Goal: Task Accomplishment & Management: Manage account settings

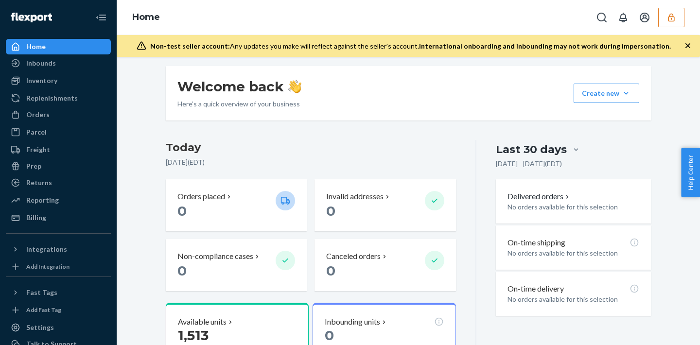
scroll to position [173, 0]
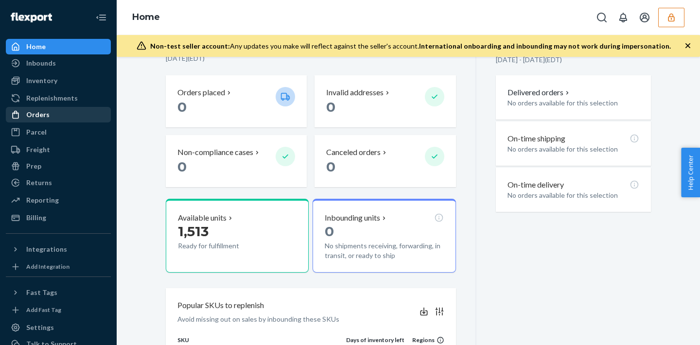
click at [87, 113] on div "Orders" at bounding box center [58, 115] width 103 height 14
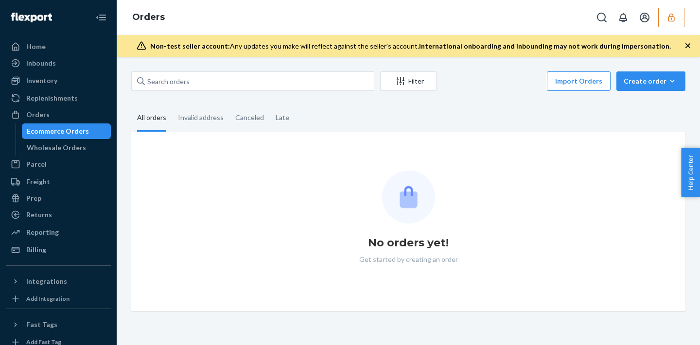
click at [669, 26] on button "button" at bounding box center [671, 17] width 26 height 19
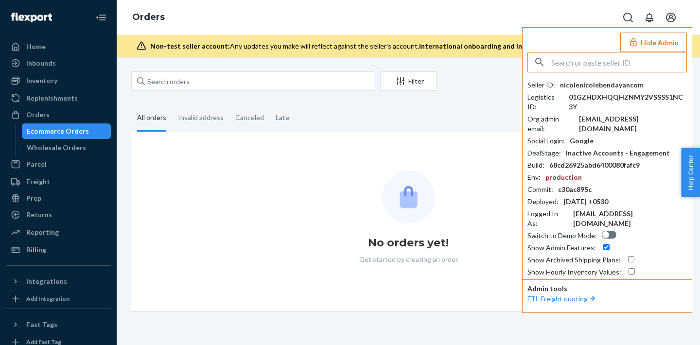
paste input "nicole@nicolebendayan.com"
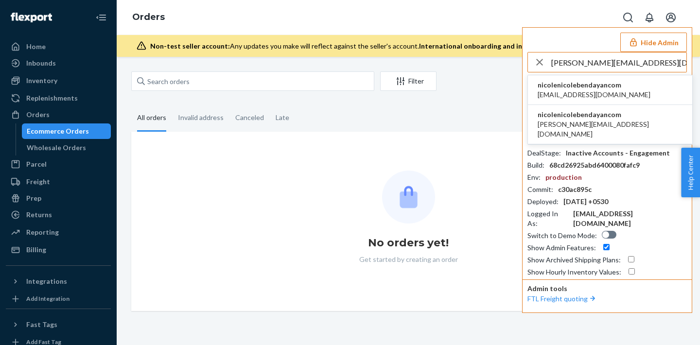
type input "nicole@nicolebendayan.com"
click at [579, 91] on span "hello@nicolebendayan.com" at bounding box center [593, 95] width 113 height 10
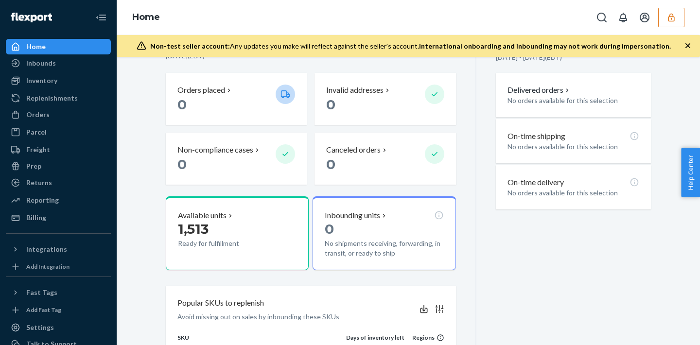
scroll to position [217, 0]
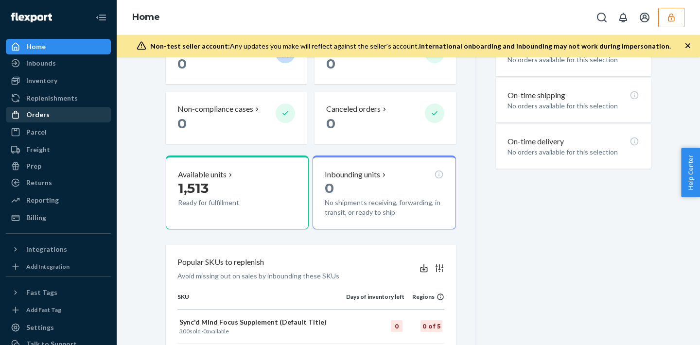
click at [35, 116] on div "Orders" at bounding box center [37, 115] width 23 height 10
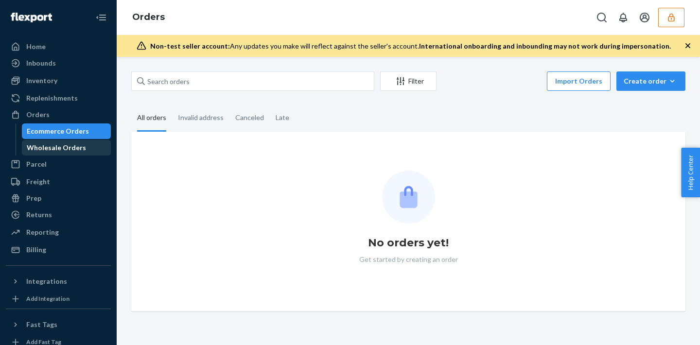
click at [87, 146] on div "Wholesale Orders" at bounding box center [66, 148] width 87 height 14
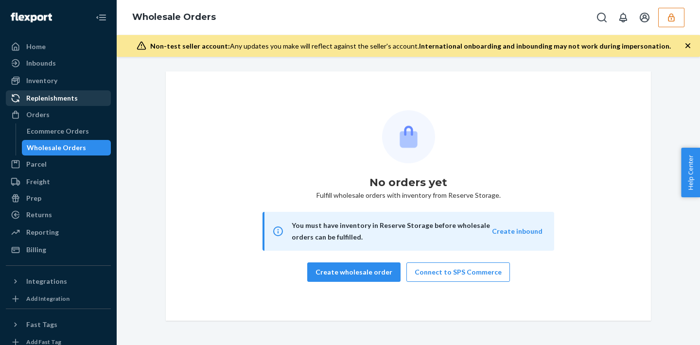
click at [72, 92] on div "Replenishments" at bounding box center [58, 98] width 103 height 14
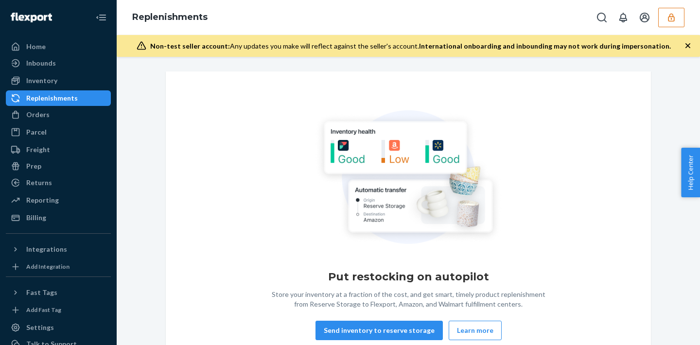
click at [60, 71] on div "Inbounds Shipping Plans Problems" at bounding box center [58, 63] width 105 height 17
click at [61, 78] on div "Inventory" at bounding box center [58, 81] width 103 height 14
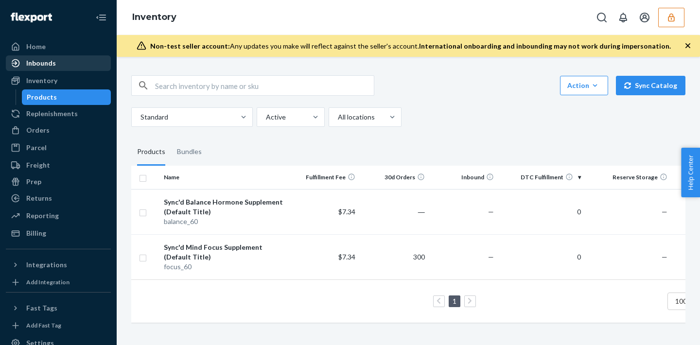
click at [59, 61] on div "Inbounds" at bounding box center [58, 63] width 103 height 14
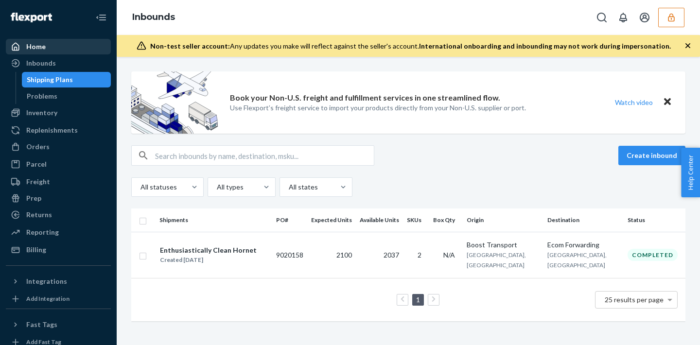
click at [54, 52] on div "Home" at bounding box center [58, 47] width 103 height 14
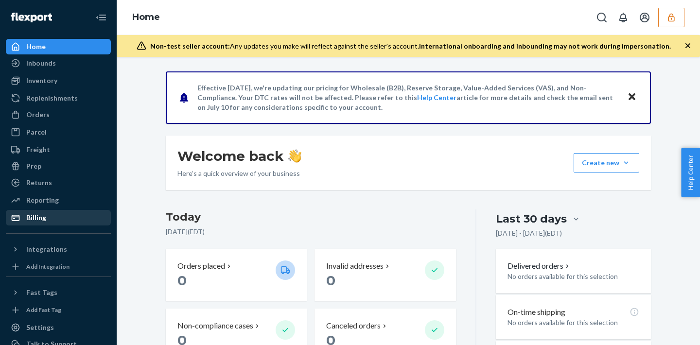
click at [62, 215] on div "Billing" at bounding box center [58, 218] width 103 height 14
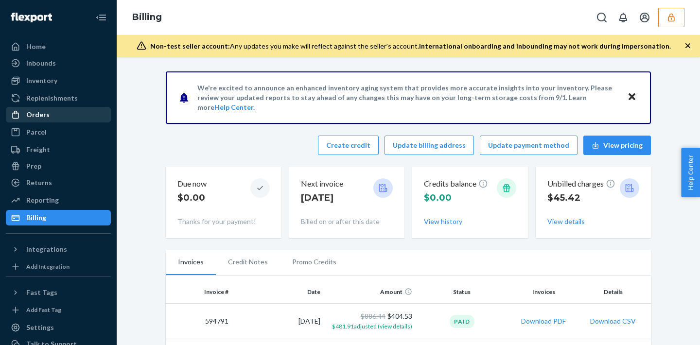
click at [39, 119] on div "Orders" at bounding box center [37, 115] width 23 height 10
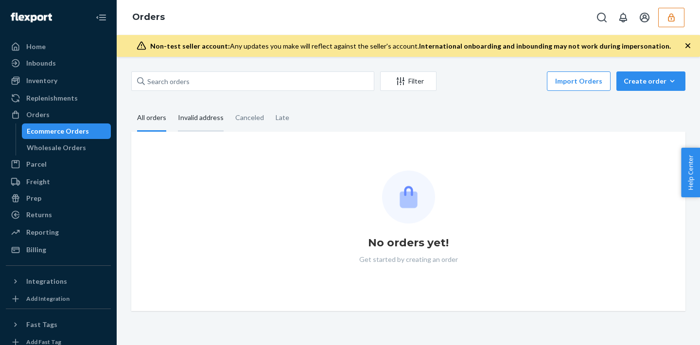
click at [181, 125] on div "Invalid address" at bounding box center [201, 118] width 46 height 27
click at [172, 105] on input "Invalid address" at bounding box center [172, 105] width 0 height 0
click at [231, 118] on div "Canceled" at bounding box center [249, 118] width 40 height 27
click at [229, 105] on input "Canceled" at bounding box center [229, 105] width 0 height 0
click at [281, 126] on div "Late" at bounding box center [283, 118] width 14 height 27
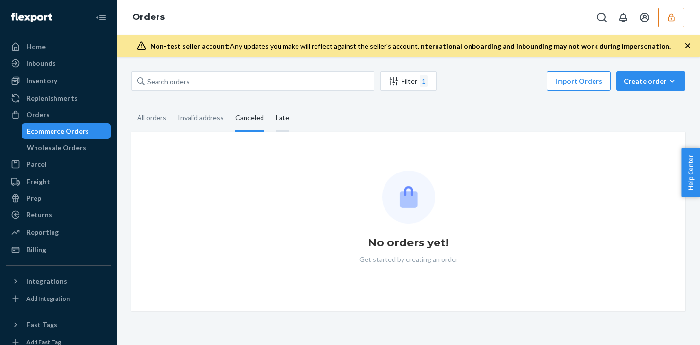
click at [270, 105] on input "Late" at bounding box center [270, 105] width 0 height 0
click at [149, 118] on div "All orders" at bounding box center [151, 118] width 29 height 27
click at [131, 105] on input "All orders" at bounding box center [131, 105] width 0 height 0
click at [672, 25] on button "button" at bounding box center [671, 17] width 26 height 19
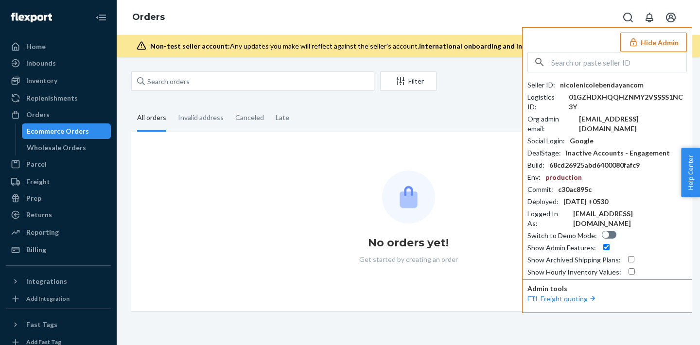
click at [672, 25] on button "Open account menu" at bounding box center [670, 17] width 19 height 19
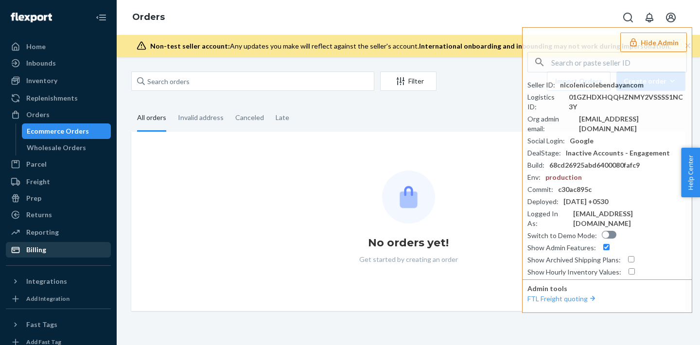
click at [33, 252] on div "Billing" at bounding box center [36, 250] width 20 height 10
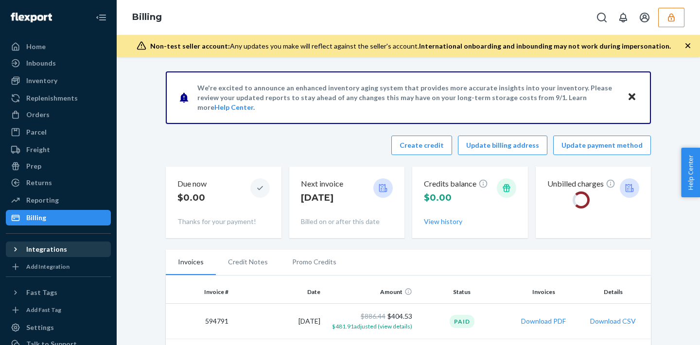
click at [49, 250] on div "Integrations" at bounding box center [46, 249] width 41 height 10
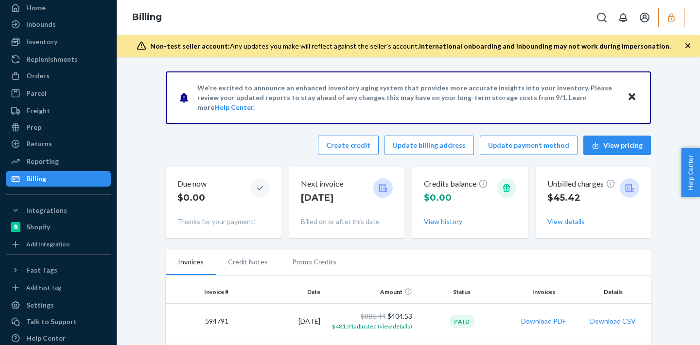
scroll to position [48, 0]
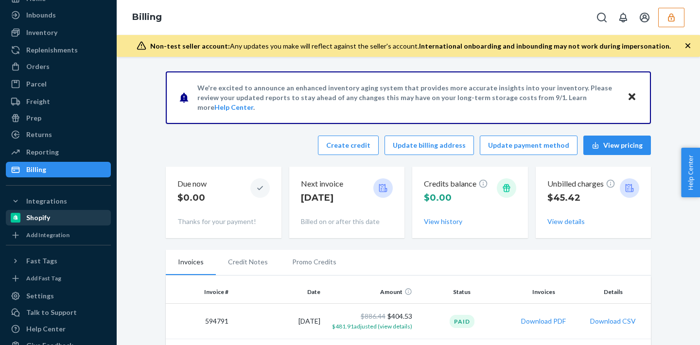
click at [74, 221] on div "Shopify" at bounding box center [58, 218] width 103 height 14
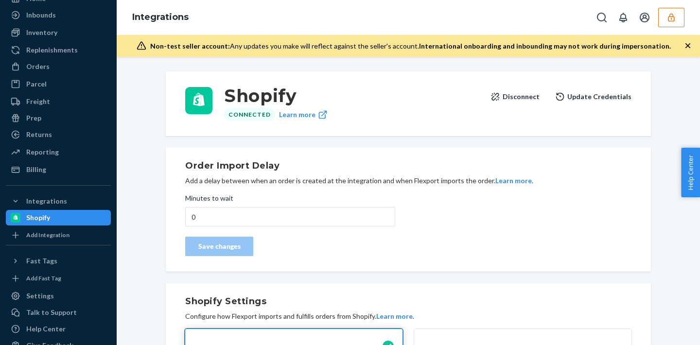
click at [522, 97] on button "Disconnect" at bounding box center [514, 96] width 49 height 19
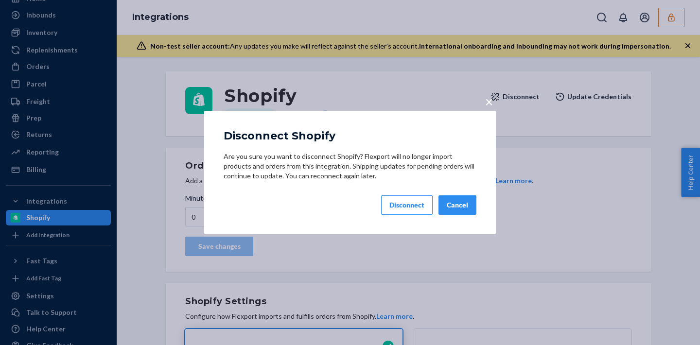
click at [402, 204] on div "Disconnect" at bounding box center [406, 205] width 35 height 10
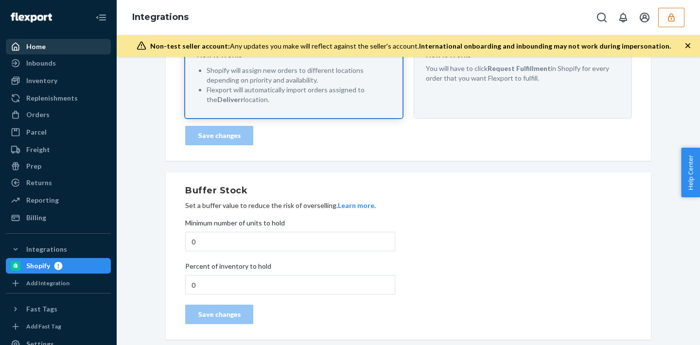
click at [58, 48] on div "Home" at bounding box center [58, 47] width 103 height 14
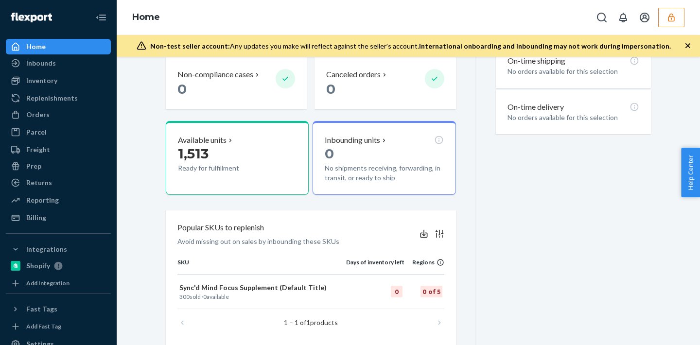
scroll to position [285, 0]
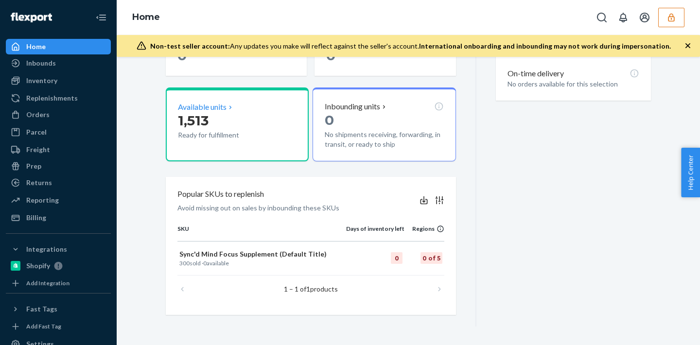
click at [220, 116] on p "1,513" at bounding box center [223, 120] width 90 height 17
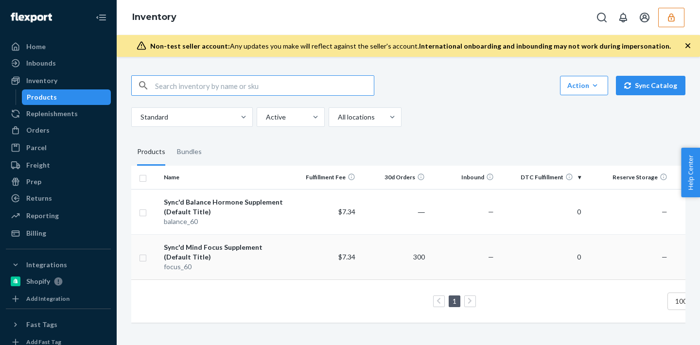
scroll to position [0, 72]
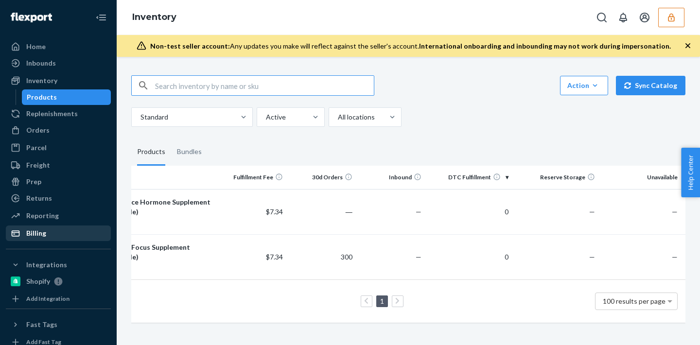
click at [48, 234] on div "Billing" at bounding box center [58, 233] width 103 height 14
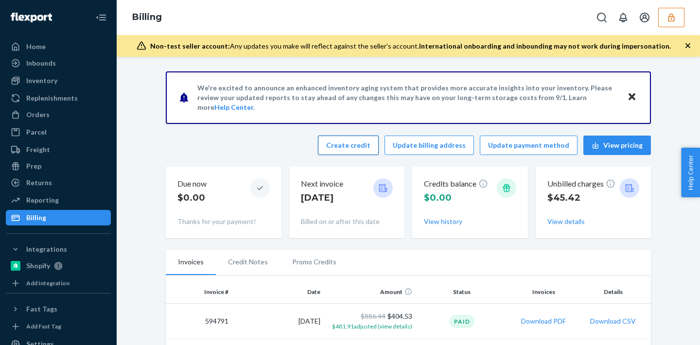
click at [348, 145] on button "Create credit" at bounding box center [348, 145] width 61 height 19
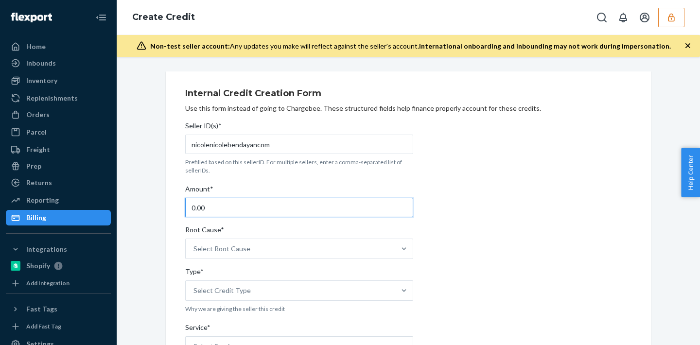
click at [227, 215] on input "0.00" at bounding box center [299, 207] width 228 height 19
type input "0"
type input "1001.47"
click at [39, 214] on div "Billing" at bounding box center [36, 218] width 20 height 10
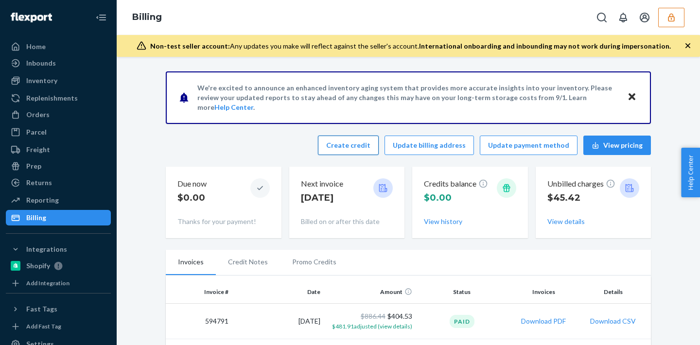
click at [370, 141] on button "Create credit" at bounding box center [348, 145] width 61 height 19
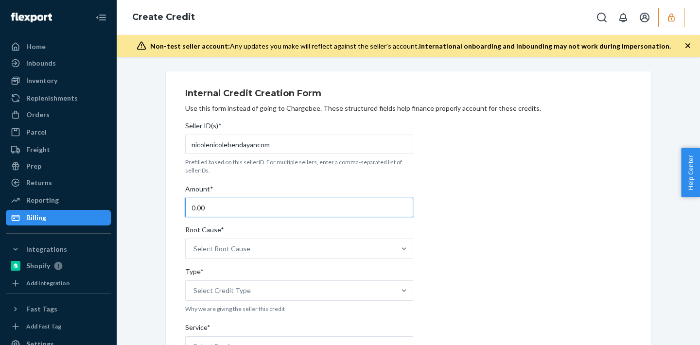
click at [222, 205] on input "0.00" at bounding box center [299, 207] width 228 height 19
type input "0"
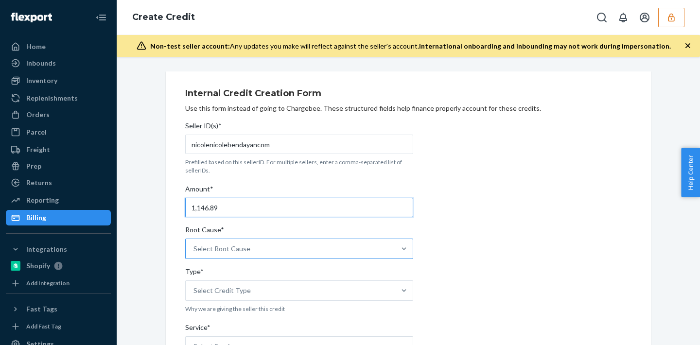
type input "1,146.89"
click at [212, 246] on div "Select Root Cause" at bounding box center [221, 249] width 57 height 10
click at [194, 246] on input "Root Cause* Select Root Cause" at bounding box center [193, 249] width 1 height 10
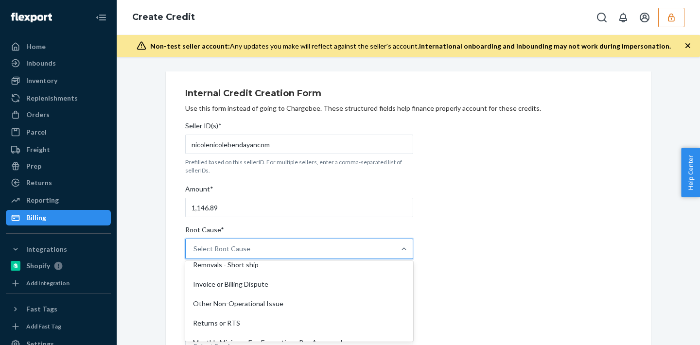
scroll to position [487, 0]
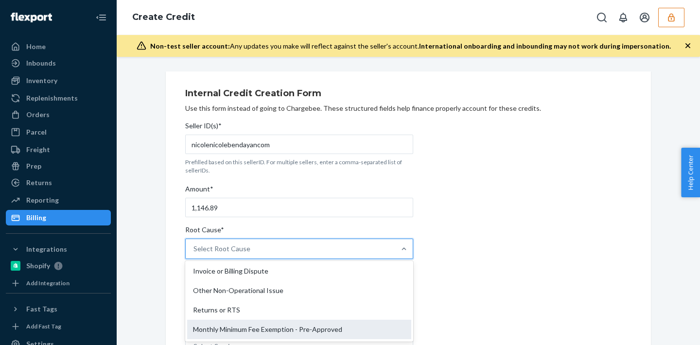
click at [241, 331] on div "Monthly Minimum Fee Exemption - Pre-Approved" at bounding box center [299, 329] width 224 height 19
click at [194, 254] on input "Root Cause* option Monthly Minimum Fee Exemption - Pre-Approved focused, 29 of …" at bounding box center [193, 249] width 1 height 10
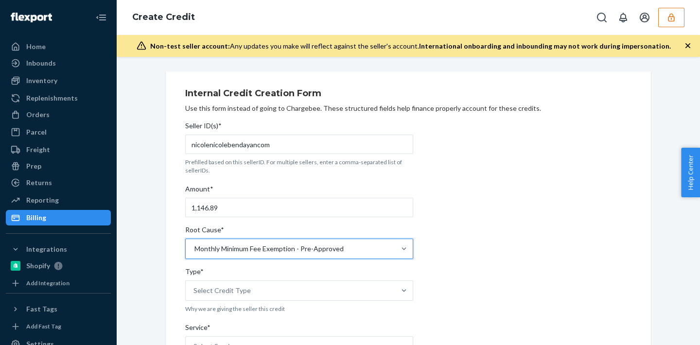
scroll to position [84, 0]
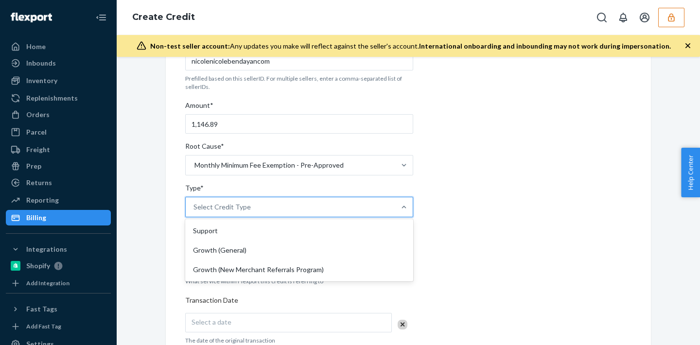
click at [272, 211] on div "Select Credit Type" at bounding box center [290, 206] width 209 height 19
click at [194, 211] on input "Type* option Support focused, 1 of 3. 3 results available. Use Up and Down to c…" at bounding box center [193, 207] width 1 height 10
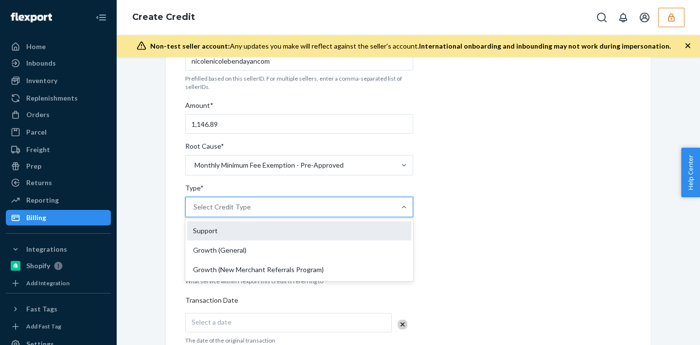
click at [263, 230] on div "Support" at bounding box center [299, 230] width 224 height 19
click at [194, 212] on input "Type* option Support focused, 1 of 3. 3 results available. Use Up and Down to c…" at bounding box center [193, 207] width 1 height 10
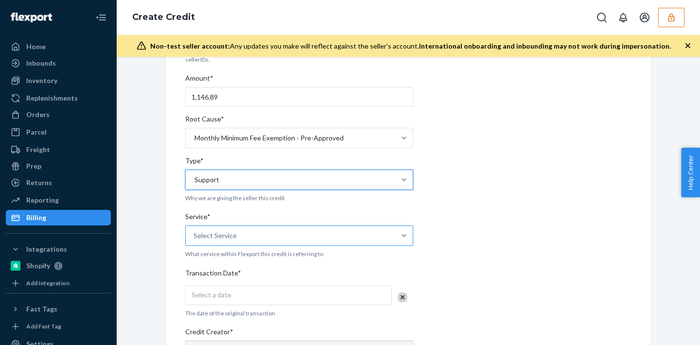
scroll to position [120, 0]
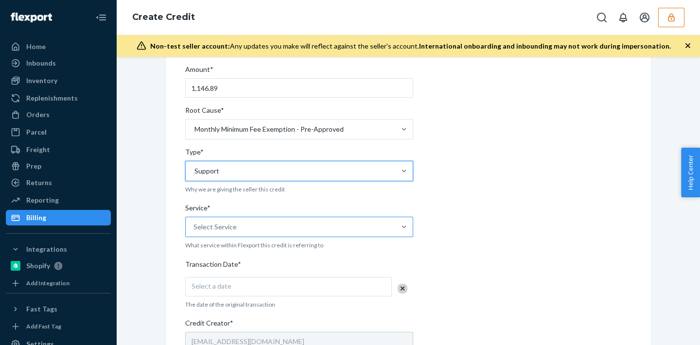
click at [249, 236] on div "Select Service" at bounding box center [290, 226] width 209 height 19
click at [194, 232] on input "Service* Select Service" at bounding box center [193, 227] width 1 height 10
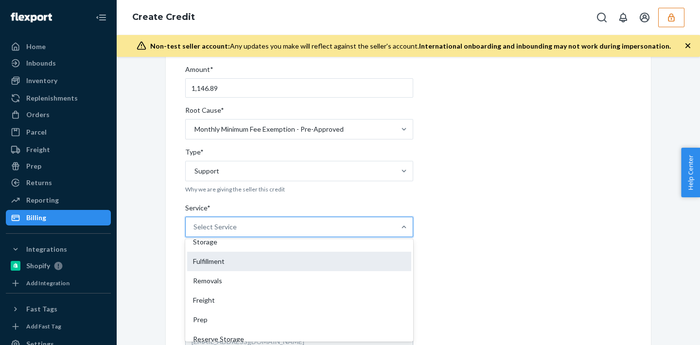
scroll to position [76, 0]
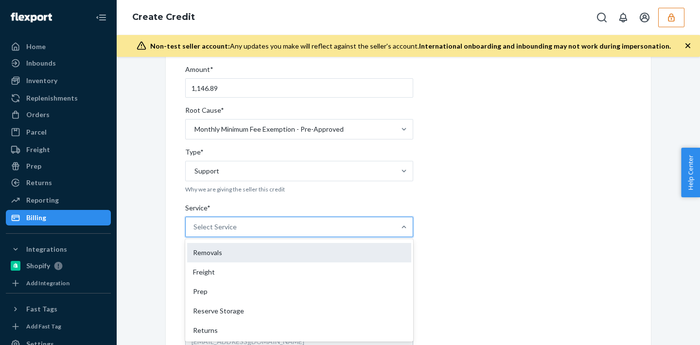
click at [234, 256] on div "Removals" at bounding box center [299, 252] width 224 height 19
click at [194, 232] on input "Service* option Removals focused, 5 of 10. 10 results available. Use Up and Dow…" at bounding box center [193, 227] width 1 height 10
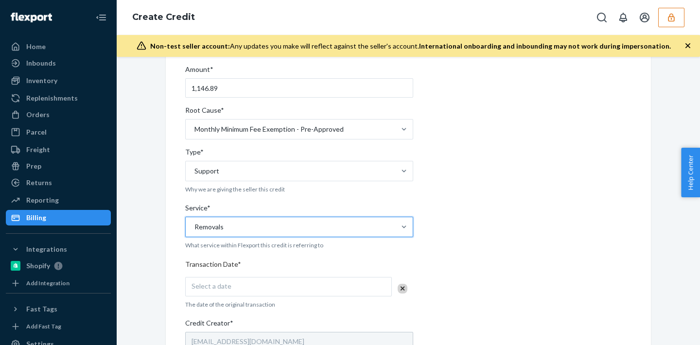
scroll to position [148, 0]
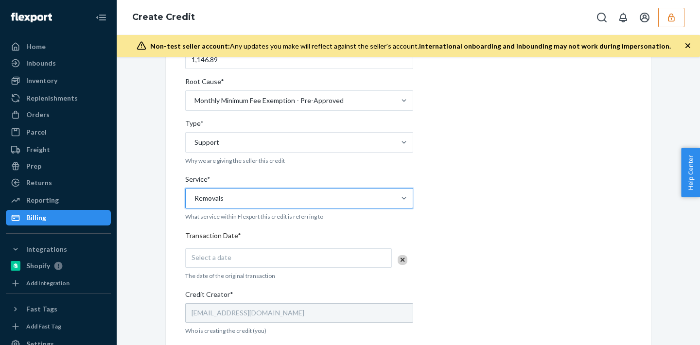
click at [229, 253] on div "Select a date" at bounding box center [288, 257] width 207 height 19
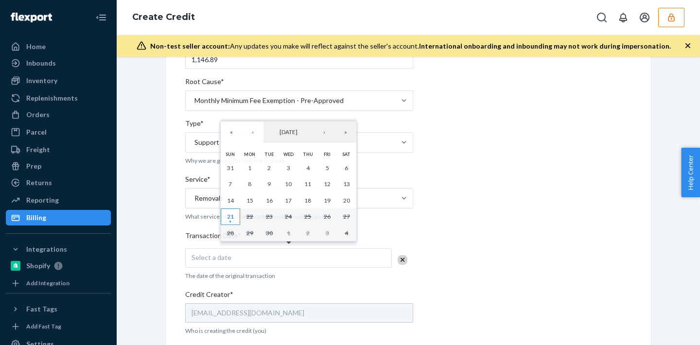
click at [232, 217] on abbr "21" at bounding box center [230, 216] width 7 height 7
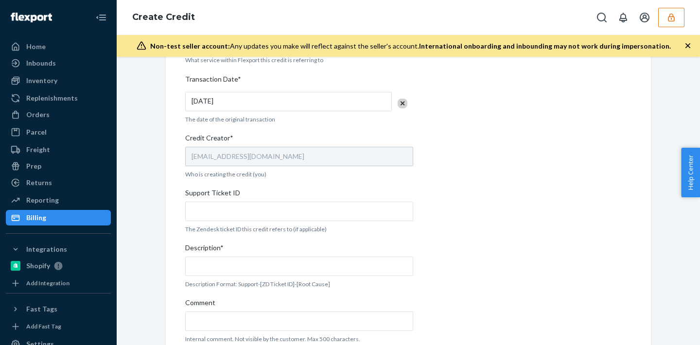
scroll to position [346, 0]
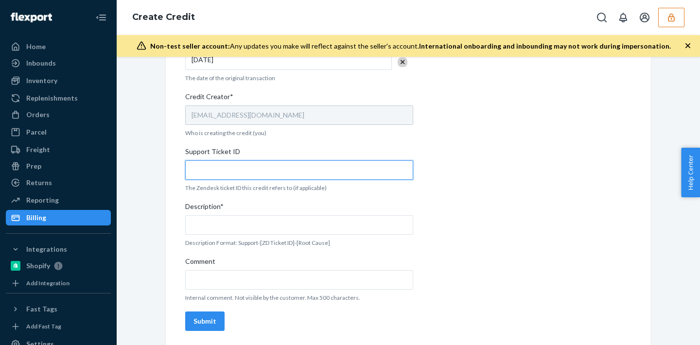
click at [216, 166] on input "Support Ticket ID" at bounding box center [299, 169] width 228 height 19
paste input "778454"
type input "778454"
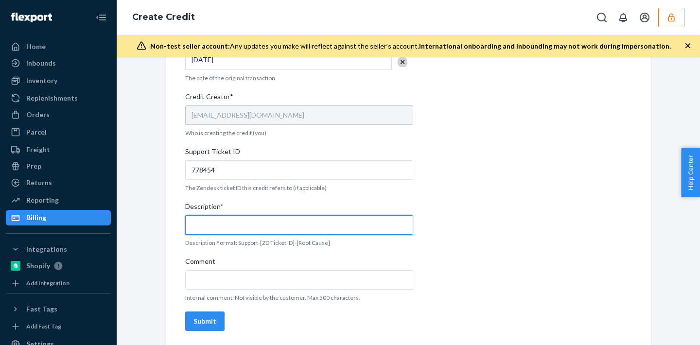
click at [264, 219] on input "Description*" at bounding box center [299, 224] width 228 height 19
paste input "778454"
type input "SUPPORT-778454-MONTHLY MIN"
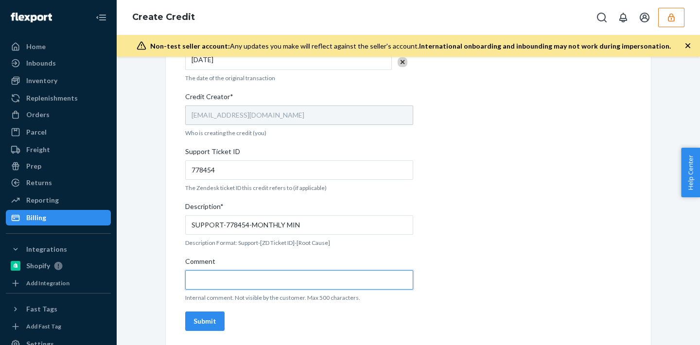
click at [253, 278] on input "Comment" at bounding box center [299, 279] width 228 height 19
type input "F"
click at [277, 281] on input "forfeit thye remaining inenventory, signed letter. crediting the disposal fee." at bounding box center [299, 279] width 228 height 19
click at [276, 284] on input "forfeit thye remaining inenventory, signed letter. crediting the disposal fee." at bounding box center [299, 279] width 228 height 19
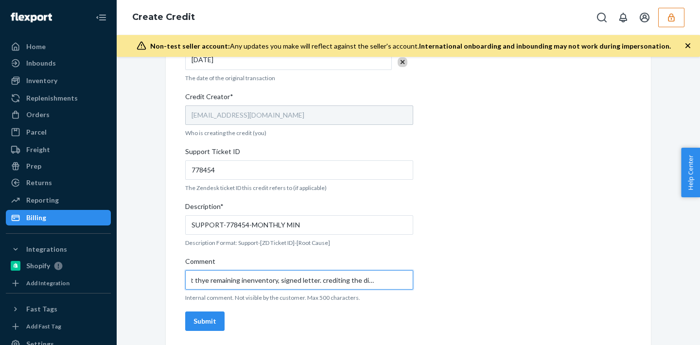
click at [249, 283] on input "forfeit thye remaining inenventory, signed letter. crediting the disposal fee." at bounding box center [299, 279] width 228 height 19
click at [254, 283] on input "forfeit thye remaining inenventory, signed letter. crediting the disposal fee." at bounding box center [299, 279] width 228 height 19
click at [217, 280] on input "forfeit thye remaining inventory, signed letter. crediting the disposal fee." at bounding box center [299, 279] width 228 height 19
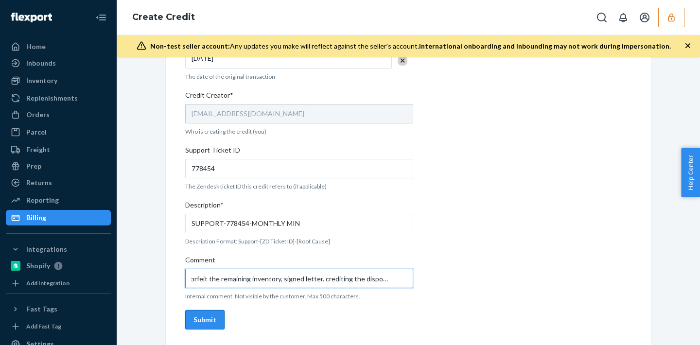
type input "forfeit the remaining inventory, signed letter. crediting the disposal fee."
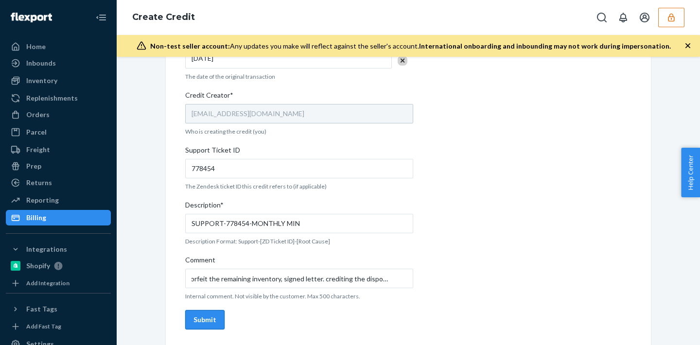
click at [201, 325] on button "Submit" at bounding box center [204, 319] width 39 height 19
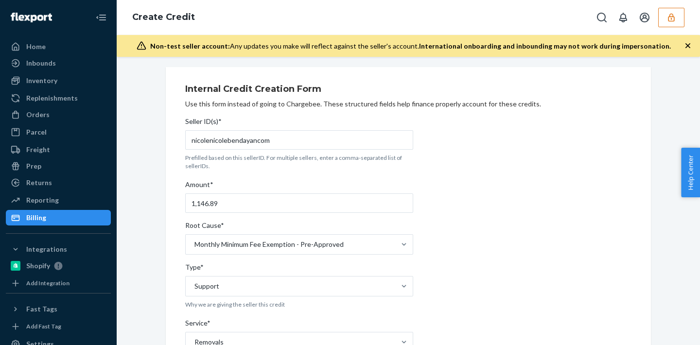
scroll to position [0, 0]
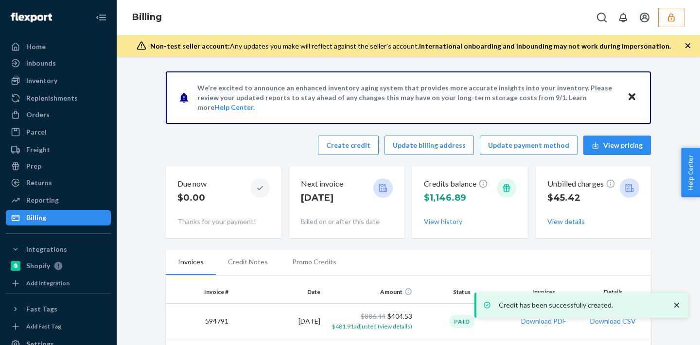
click at [674, 20] on icon "button" at bounding box center [671, 18] width 10 height 10
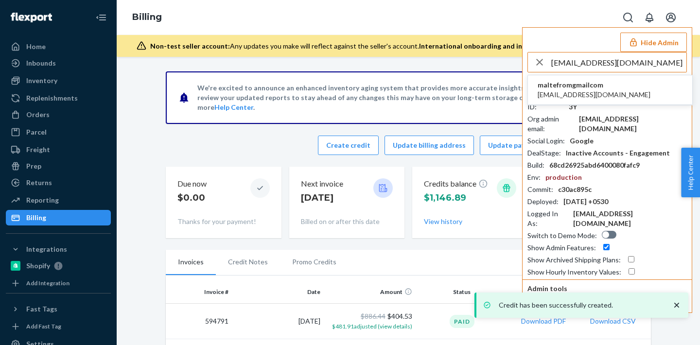
type input "malte.from@gmail.com"
click at [587, 86] on span "maltefromgmailcom" at bounding box center [593, 85] width 113 height 10
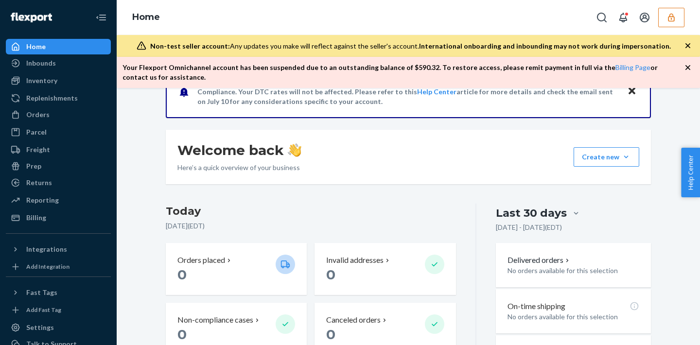
scroll to position [227, 0]
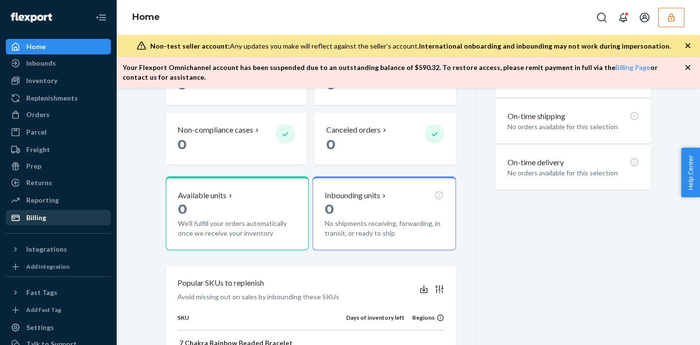
click at [69, 213] on div "Billing" at bounding box center [58, 218] width 103 height 14
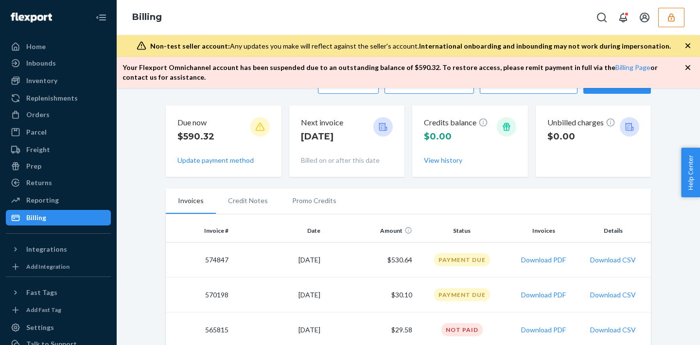
scroll to position [91, 0]
click at [675, 15] on icon "button" at bounding box center [671, 18] width 10 height 10
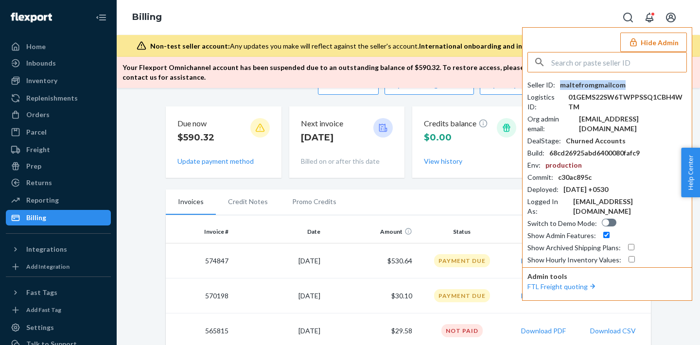
click at [588, 86] on div "maltefromgmailcom" at bounding box center [593, 85] width 66 height 10
click at [597, 58] on input "text" at bounding box center [618, 61] width 135 height 19
paste input "customercareparisawangcom"
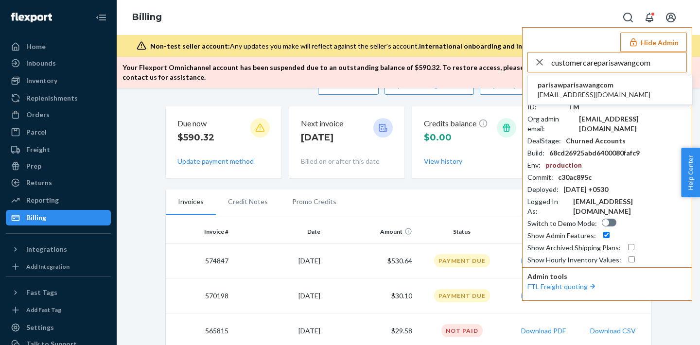
type input "customercareparisawangcom"
click at [569, 86] on span "parisawparisawangcom" at bounding box center [593, 85] width 113 height 10
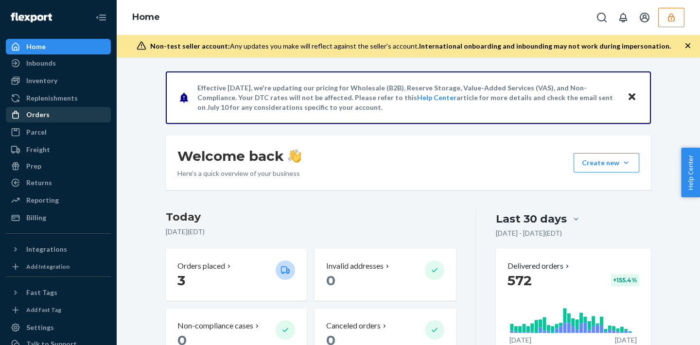
click at [94, 108] on div "Orders" at bounding box center [58, 115] width 103 height 14
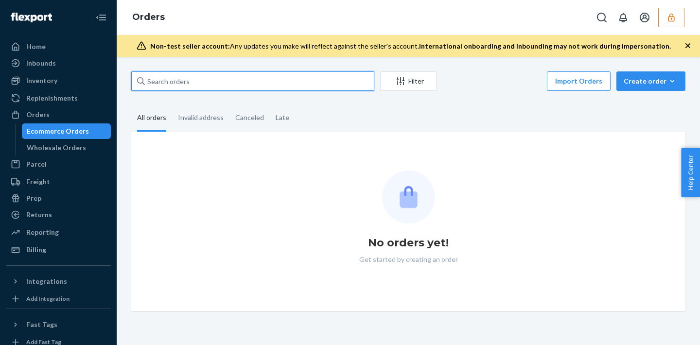
click at [190, 89] on input "text" at bounding box center [252, 80] width 243 height 19
paste input "#27417"
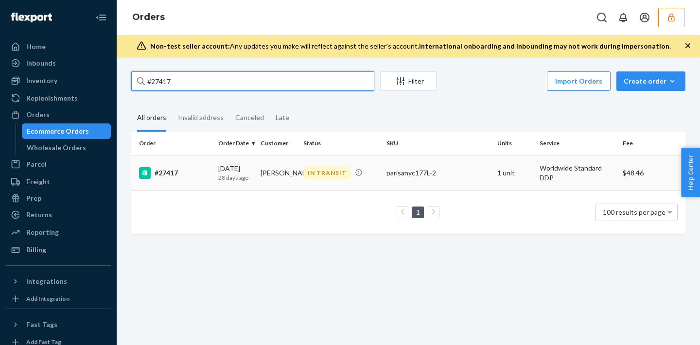
type input "#27417"
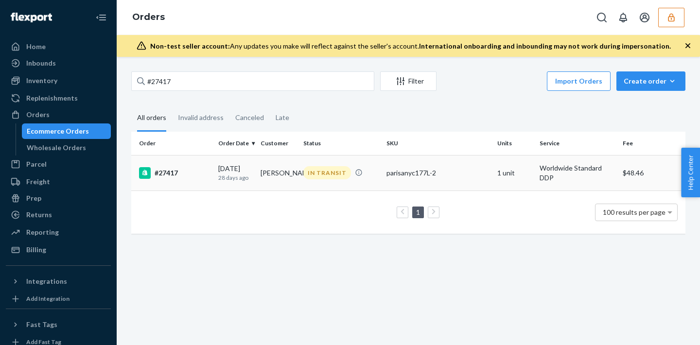
click at [391, 175] on div "parisanyc177L-2" at bounding box center [437, 173] width 103 height 10
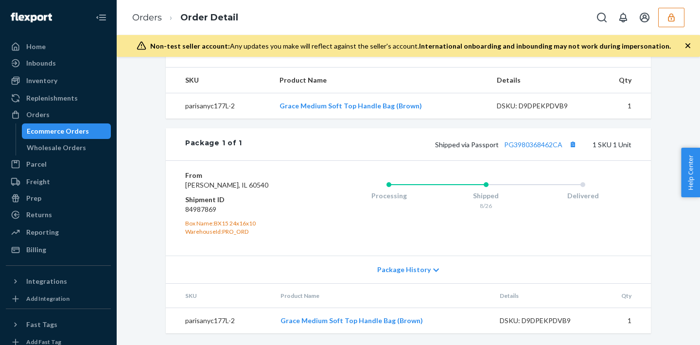
scroll to position [373, 0]
click at [545, 140] on link "PG3980368462CA" at bounding box center [533, 144] width 58 height 8
click at [670, 20] on icon "button" at bounding box center [671, 18] width 10 height 10
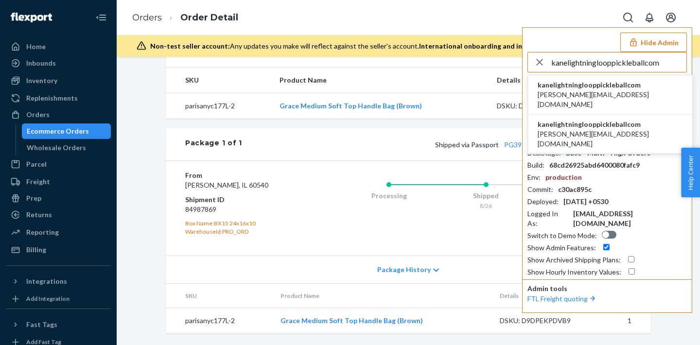
type input "kanelightninglooppickleballcom"
click at [567, 85] on span "kanelightninglooppickleballcom" at bounding box center [609, 85] width 145 height 10
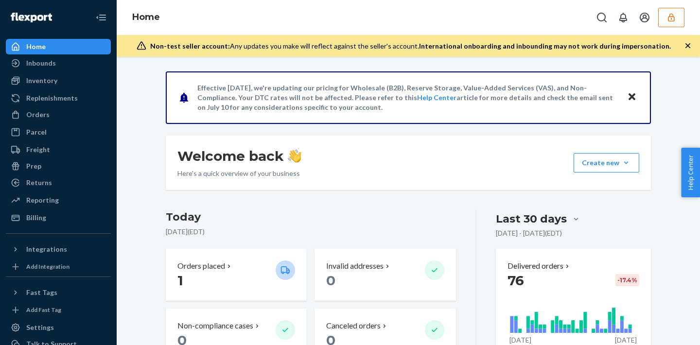
click at [667, 14] on icon "button" at bounding box center [671, 18] width 10 height 10
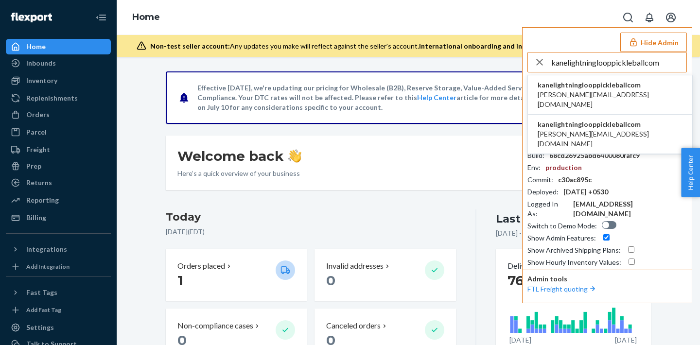
type input "kanelightninglooppickleballcom"
click at [619, 86] on span "kanelightninglooppickleballcom" at bounding box center [609, 85] width 145 height 10
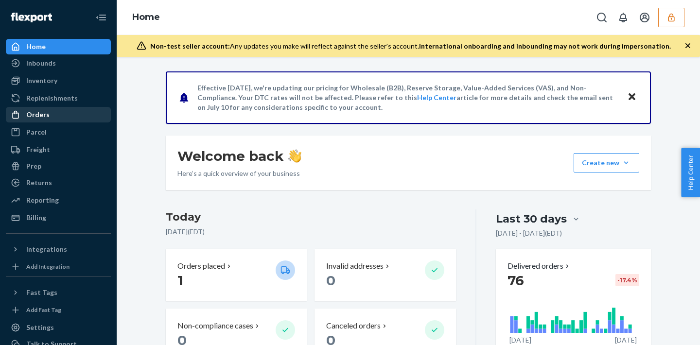
click at [69, 115] on div "Orders" at bounding box center [58, 115] width 103 height 14
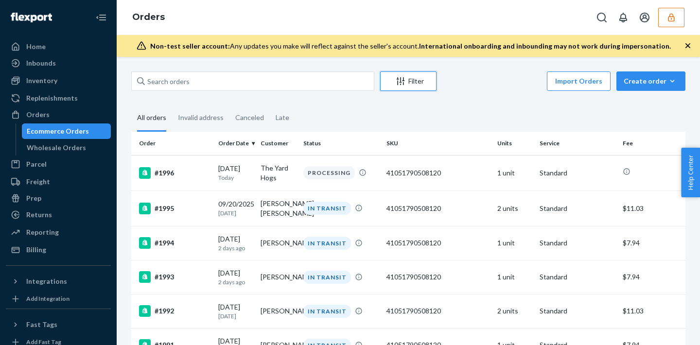
click at [417, 82] on div "Filter" at bounding box center [407, 81] width 55 height 10
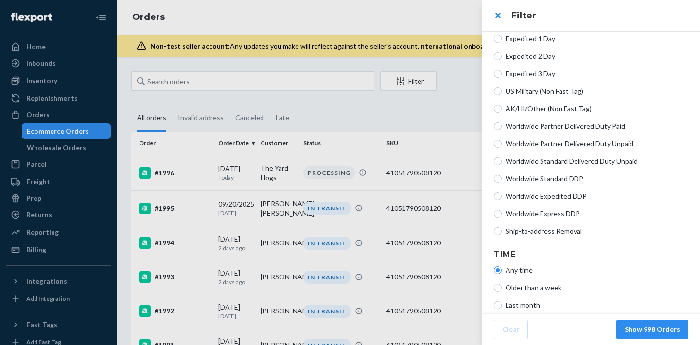
scroll to position [269, 0]
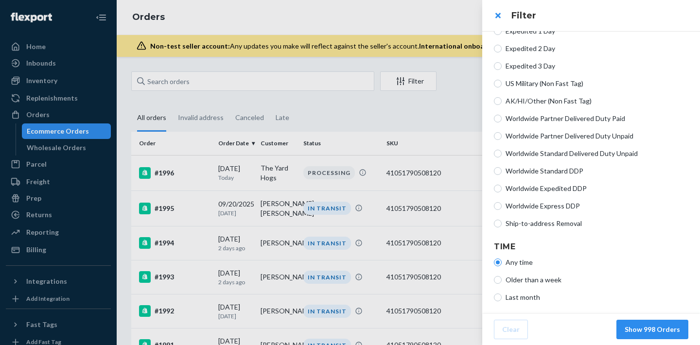
click at [535, 225] on span "Ship-to-address Removal" at bounding box center [596, 224] width 183 height 10
click at [501, 225] on input "Ship-to-address Removal" at bounding box center [498, 224] width 8 height 8
radio input "true"
radio input "false"
click at [675, 336] on button "Show 1 Orders" at bounding box center [656, 329] width 64 height 19
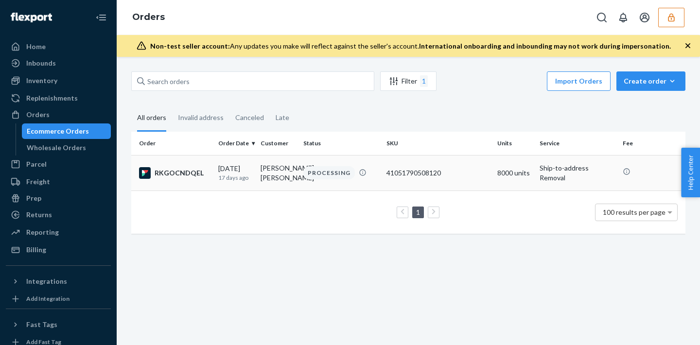
click at [454, 180] on td "41051790508120" at bounding box center [437, 172] width 111 height 35
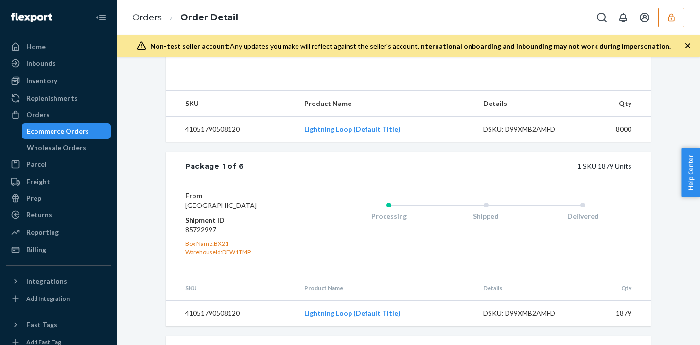
scroll to position [353, 0]
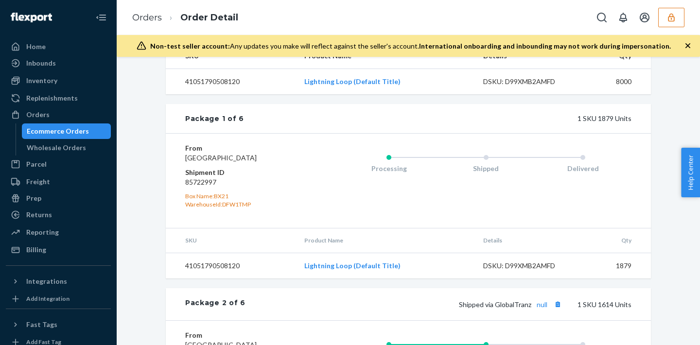
click at [194, 187] on dd "85722997" at bounding box center [243, 182] width 116 height 10
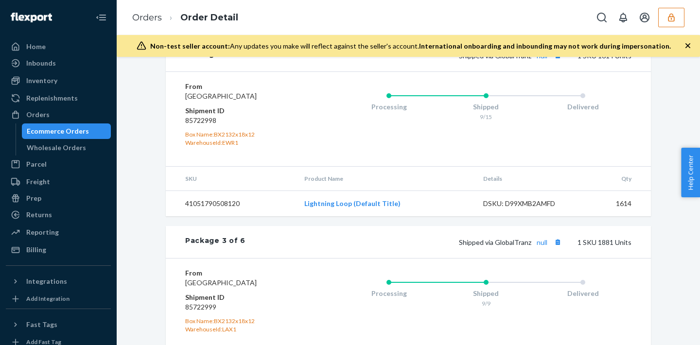
copy dd "85722997"
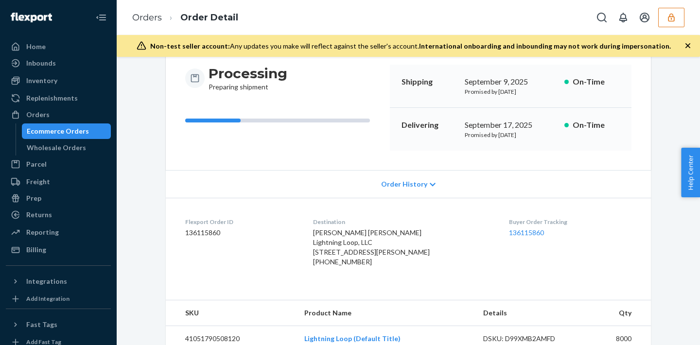
scroll to position [104, 0]
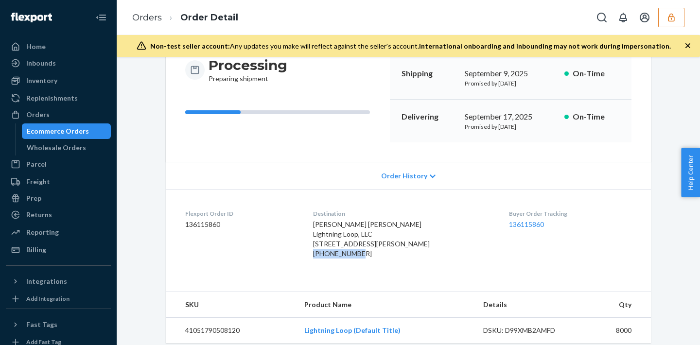
drag, startPoint x: 319, startPoint y: 274, endPoint x: 382, endPoint y: 274, distance: 63.2
click at [382, 274] on dl "Flexport Order ID 136115860 Destination Kane Fitzgerald Lightning Loop, LLC 886…" at bounding box center [408, 236] width 485 height 92
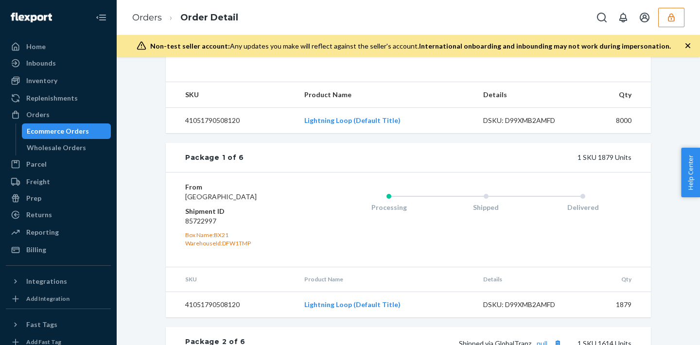
scroll to position [269, 0]
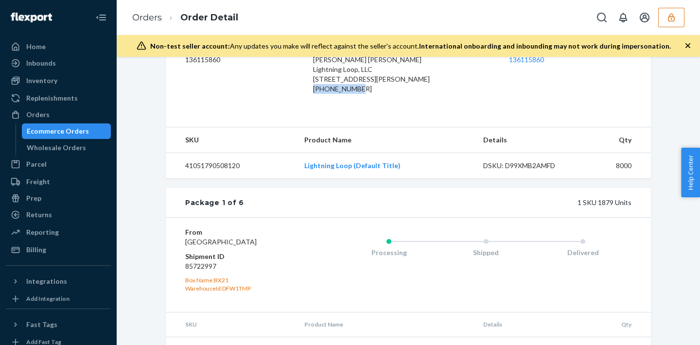
click at [338, 94] on div "+19738863126" at bounding box center [403, 89] width 181 height 10
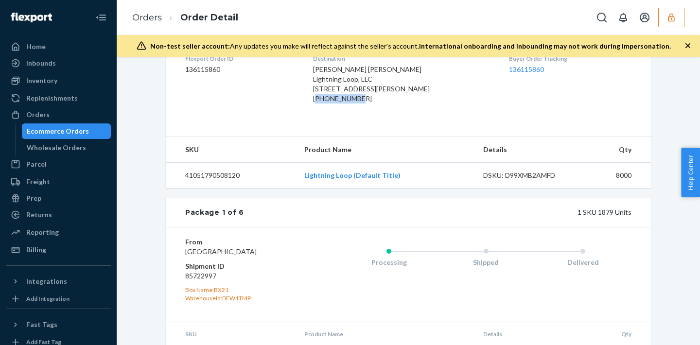
click at [338, 104] on div "+19738863126" at bounding box center [403, 99] width 181 height 10
drag, startPoint x: 338, startPoint y: 122, endPoint x: 424, endPoint y: 236, distance: 143.0
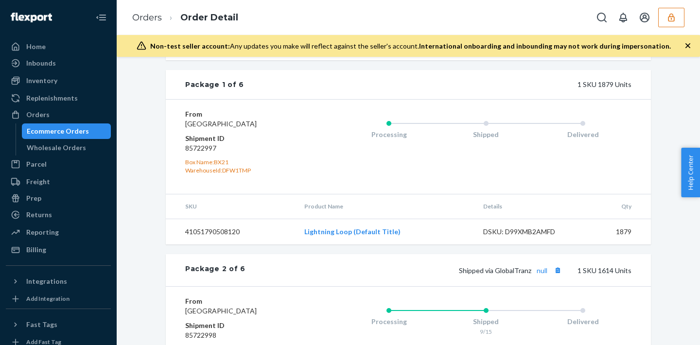
scroll to position [390, 0]
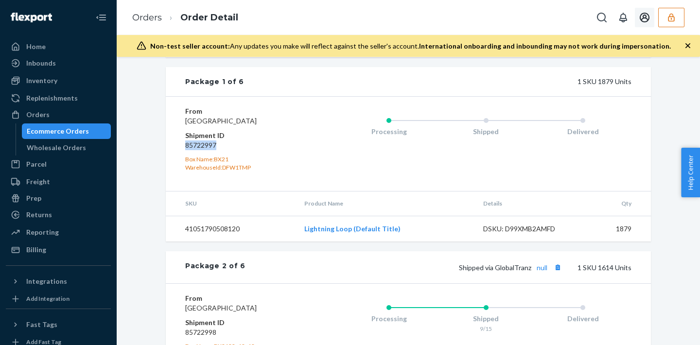
click at [642, 20] on icon "Open account menu" at bounding box center [645, 18] width 12 height 12
click at [659, 20] on button "button" at bounding box center [671, 17] width 26 height 19
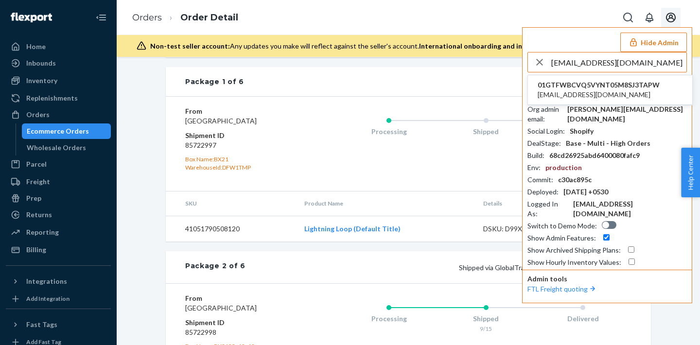
type input "jack97draper@gmail.com"
click at [603, 86] on span "01GTFWBCVQ5VYNT05M8SJ3TAPW" at bounding box center [598, 85] width 122 height 10
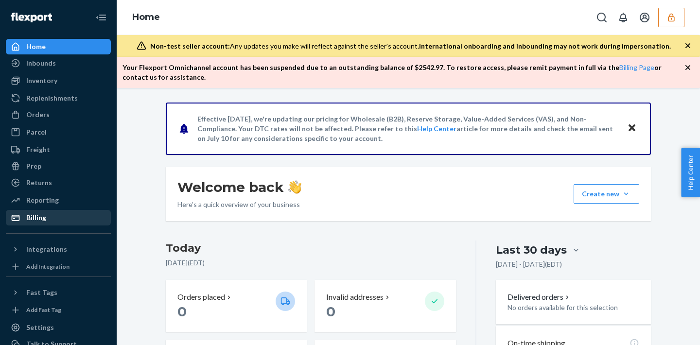
click at [88, 214] on div "Billing" at bounding box center [58, 218] width 103 height 14
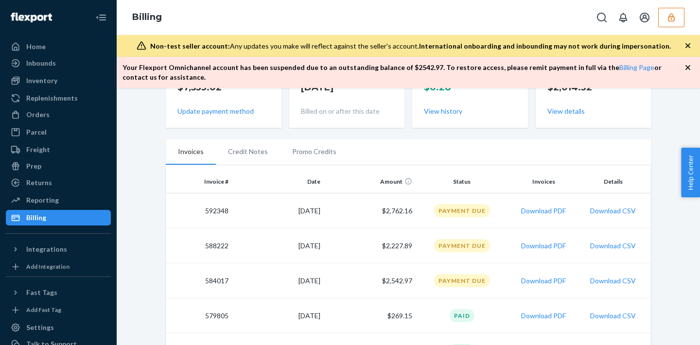
scroll to position [109, 0]
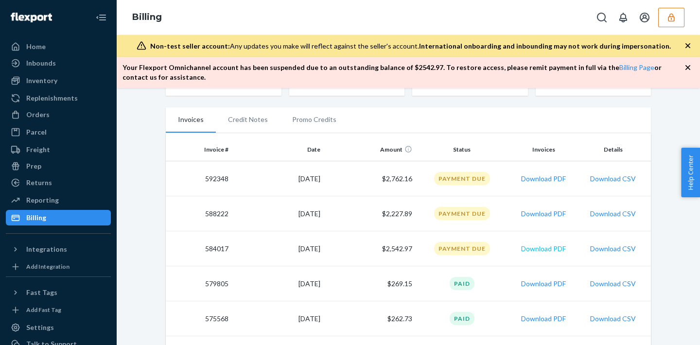
click at [537, 250] on button "Download PDF" at bounding box center [543, 249] width 45 height 10
click at [673, 17] on icon "button" at bounding box center [671, 18] width 10 height 10
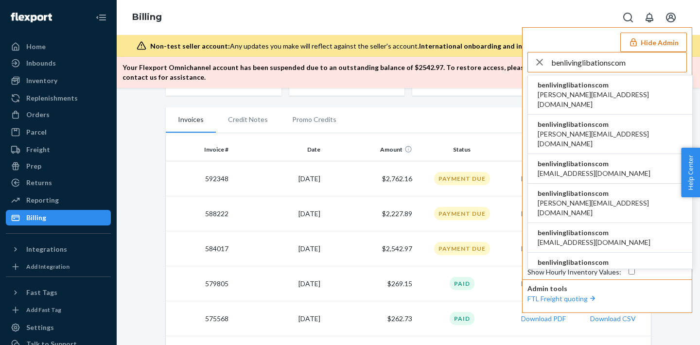
type input "benlivinglibationscom"
click at [588, 84] on span "benlivinglibationscom" at bounding box center [609, 85] width 145 height 10
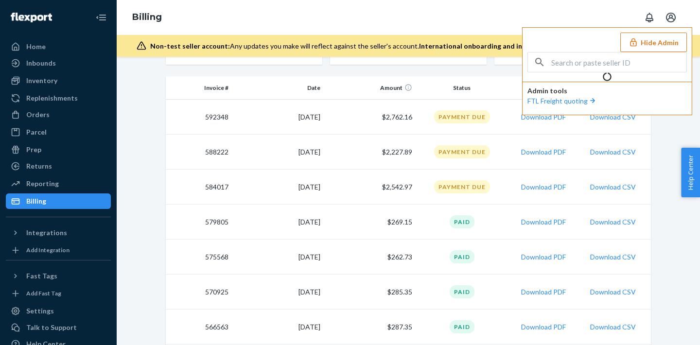
scroll to position [173, 0]
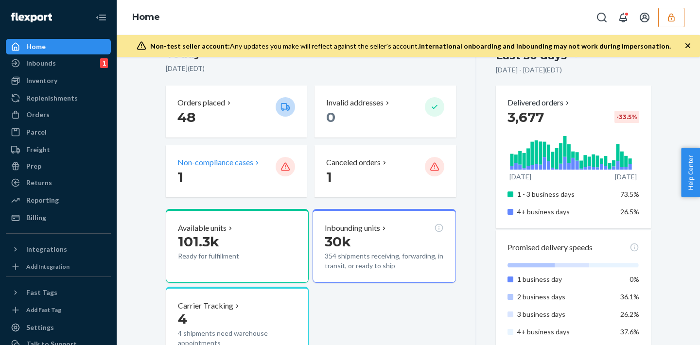
scroll to position [152, 0]
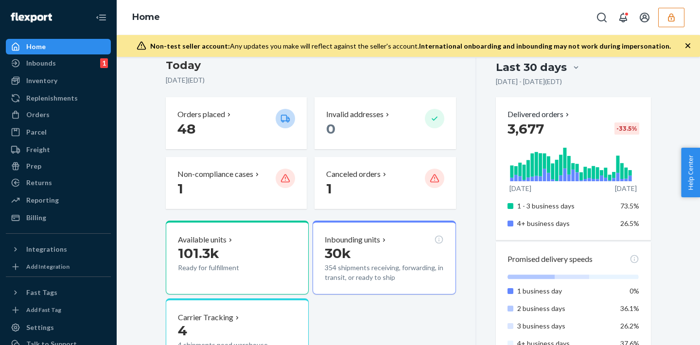
click at [666, 16] on button "button" at bounding box center [671, 17] width 26 height 19
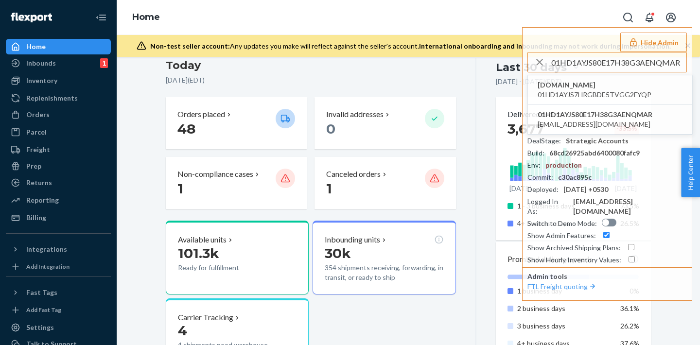
type input "01HD1AYJS80E17H38G3AENQMAR"
click at [601, 93] on span "01HD1AYJS7HRGBDE5TVGG2FYQP" at bounding box center [594, 95] width 114 height 10
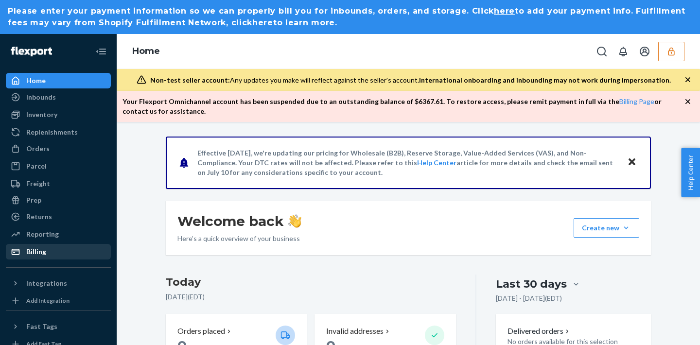
click at [57, 253] on div "Billing" at bounding box center [58, 252] width 103 height 14
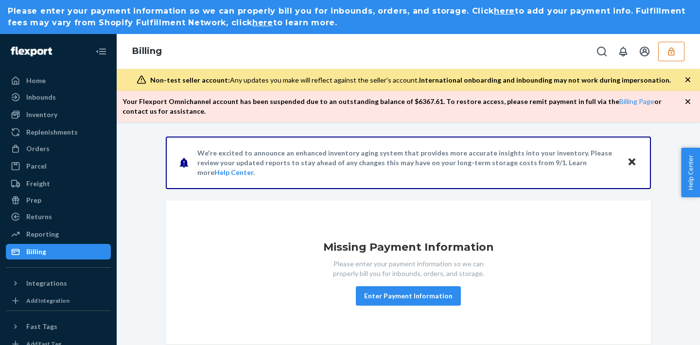
click at [668, 54] on icon "button" at bounding box center [671, 51] width 6 height 8
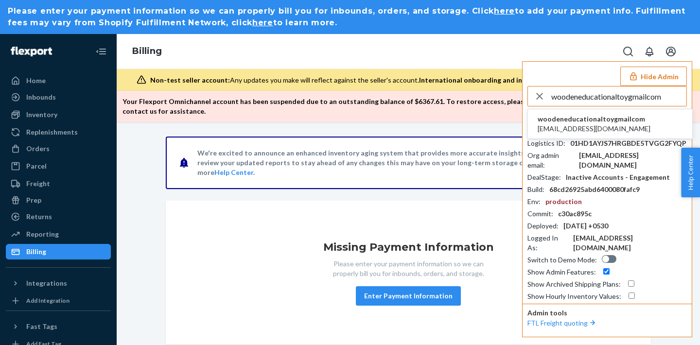
type input "woodeneducationaltoygmailcom"
click at [571, 124] on span "[EMAIL_ADDRESS][DOMAIN_NAME]" at bounding box center [593, 129] width 113 height 10
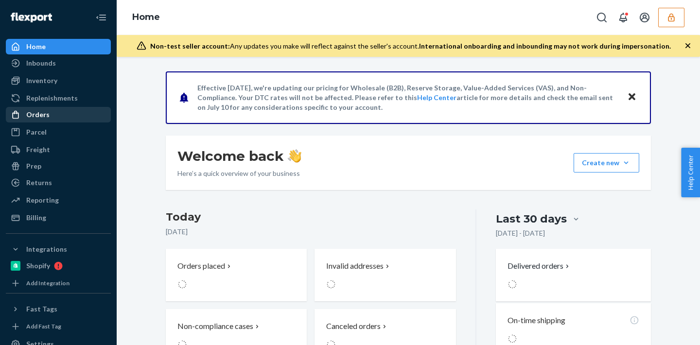
click at [52, 116] on div "Orders" at bounding box center [58, 115] width 103 height 14
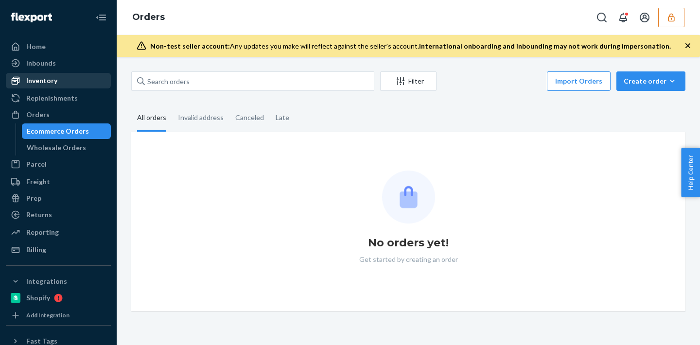
click at [43, 86] on div "Inventory" at bounding box center [58, 81] width 103 height 14
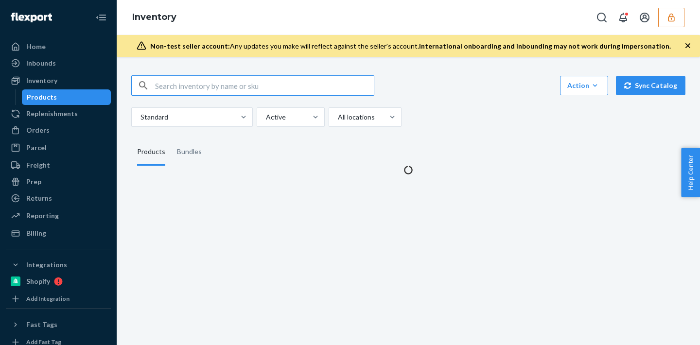
click at [232, 89] on input "text" at bounding box center [264, 85] width 219 height 19
type input "DD4Z6HVX7KJ"
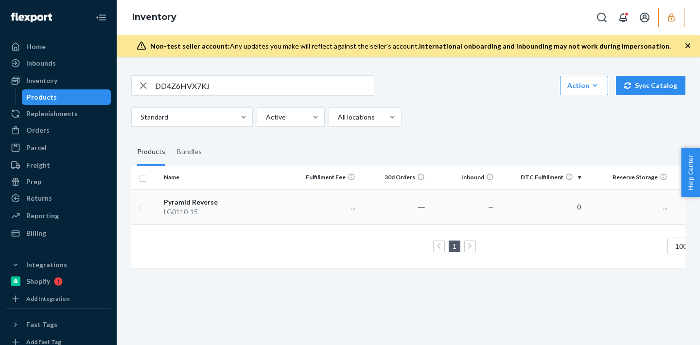
scroll to position [0, 72]
